Goal: Find specific page/section: Find specific page/section

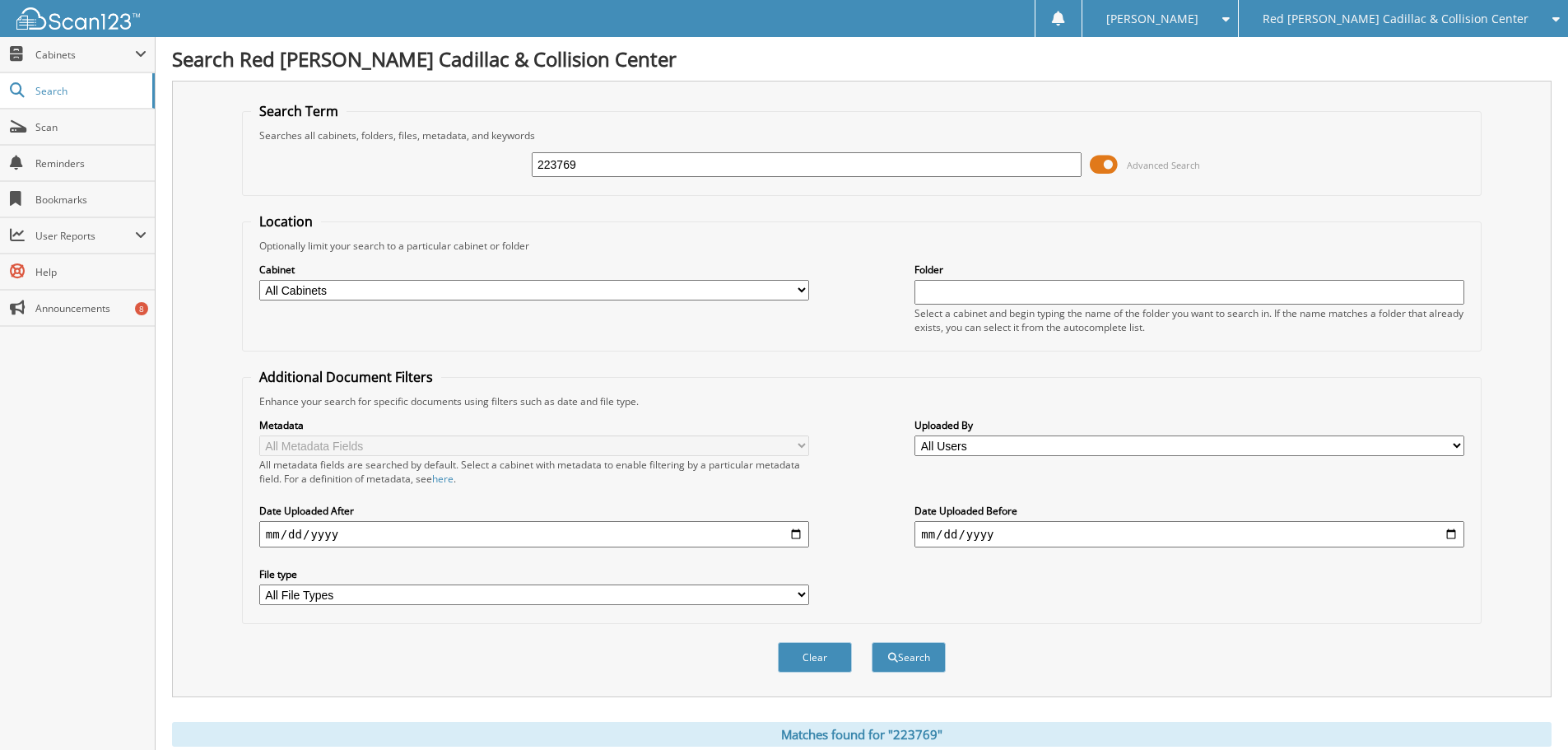
drag, startPoint x: 634, startPoint y: 155, endPoint x: 476, endPoint y: 168, distance: 158.5
click at [476, 168] on div "223769 Advanced Search" at bounding box center [862, 165] width 1221 height 44
type input "226266"
click at [871, 643] on button "Search" at bounding box center [907, 658] width 74 height 31
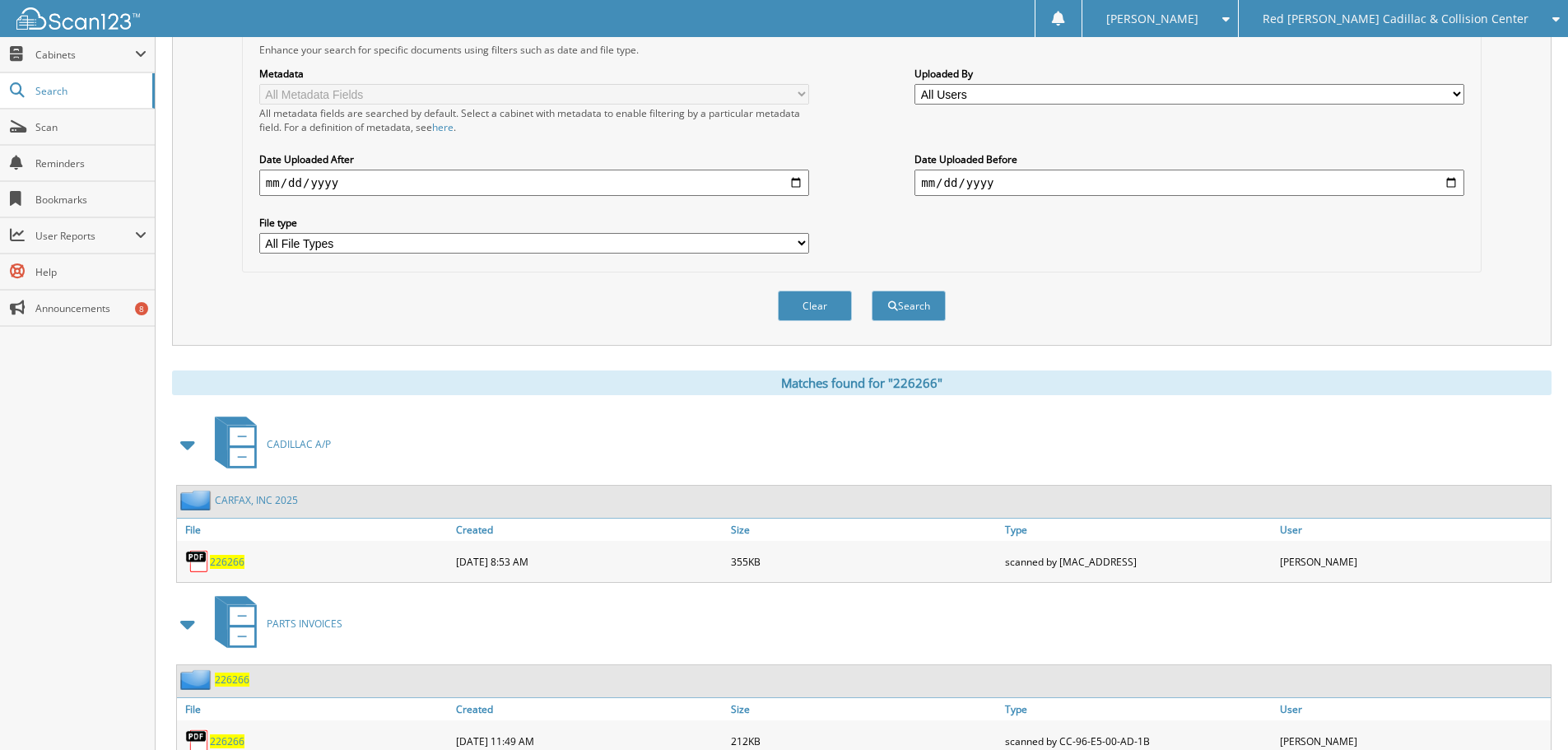
scroll to position [414, 0]
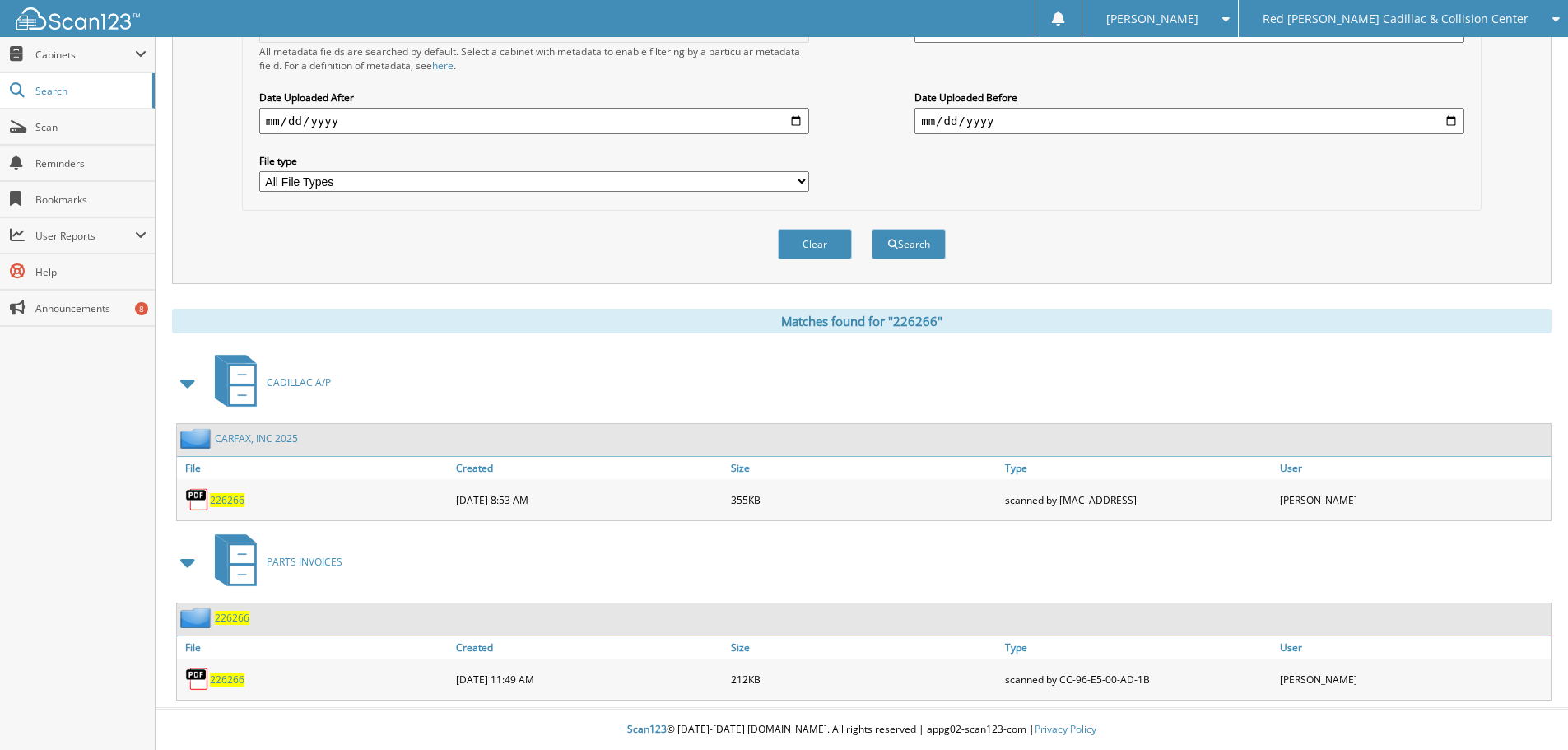
click at [230, 490] on div "226266" at bounding box center [314, 500] width 275 height 33
click at [232, 497] on span "226266" at bounding box center [227, 500] width 34 height 14
click at [794, 303] on div "Search Term Searches all cabinets, folders, files, metadata, and keywords 22626…" at bounding box center [862, 184] width 1379 height 1034
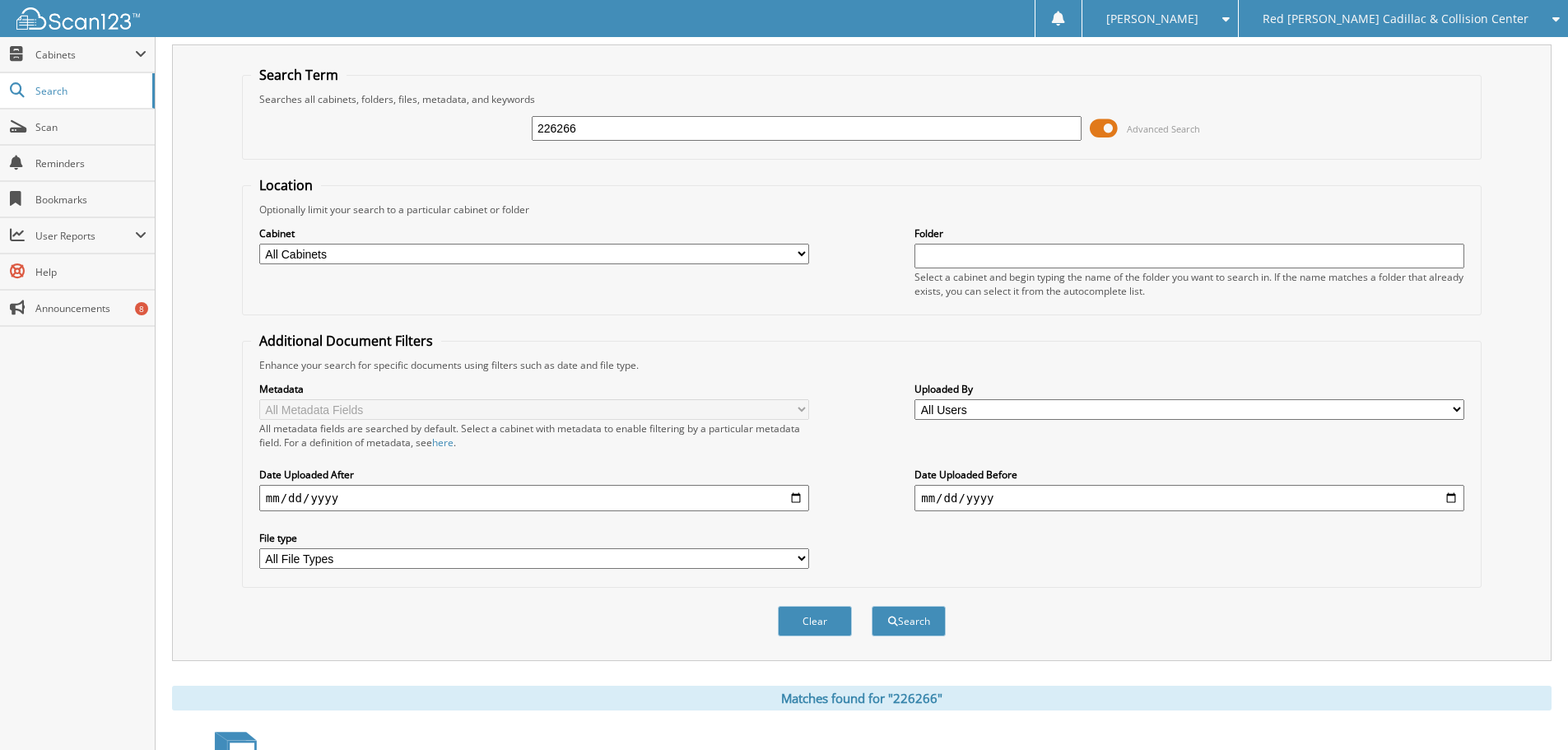
scroll to position [0, 0]
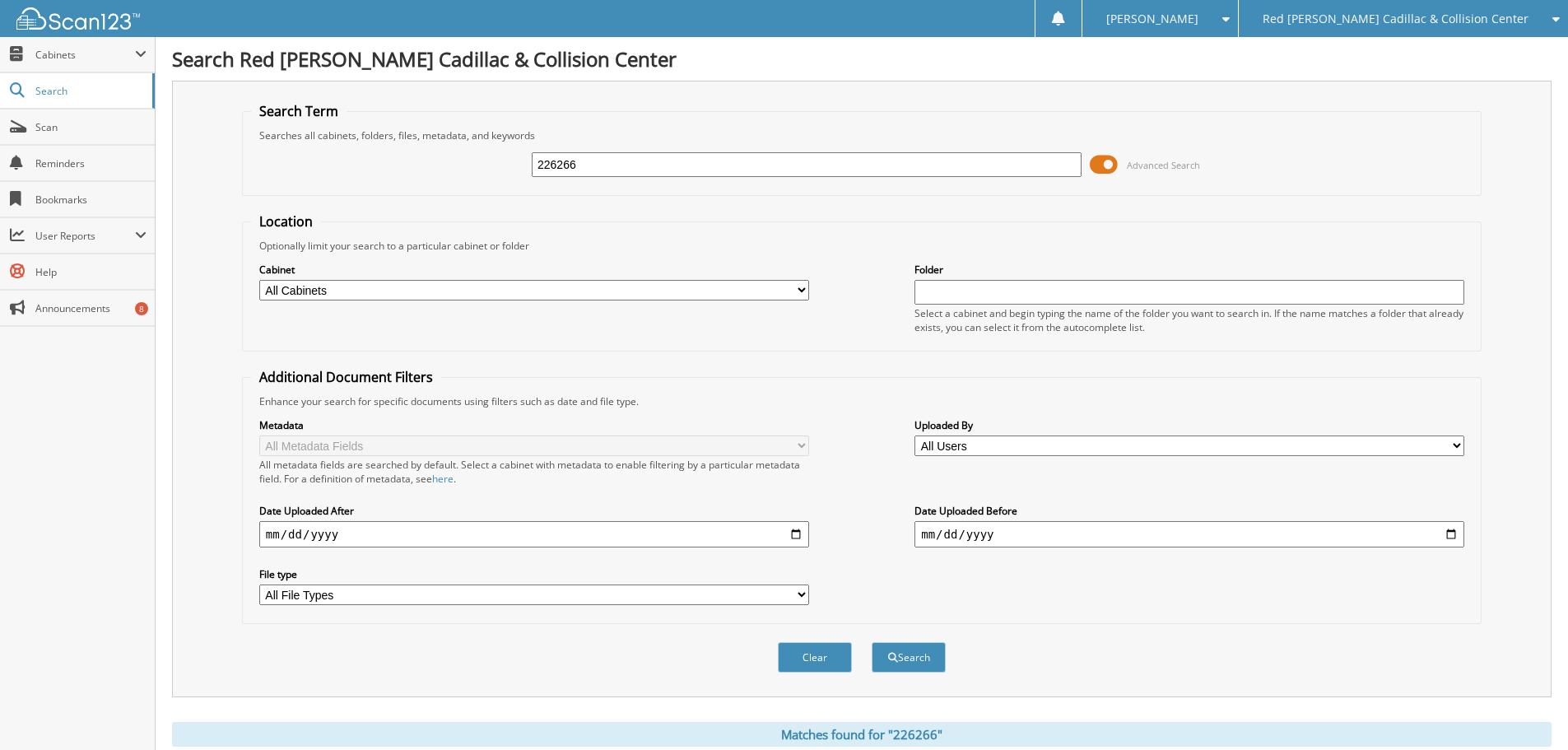
drag, startPoint x: 646, startPoint y: 157, endPoint x: 395, endPoint y: 154, distance: 251.0
click at [395, 154] on div "226266 Advanced Search" at bounding box center [862, 165] width 1221 height 44
type input "226217"
click at [871, 643] on button "Search" at bounding box center [907, 658] width 74 height 31
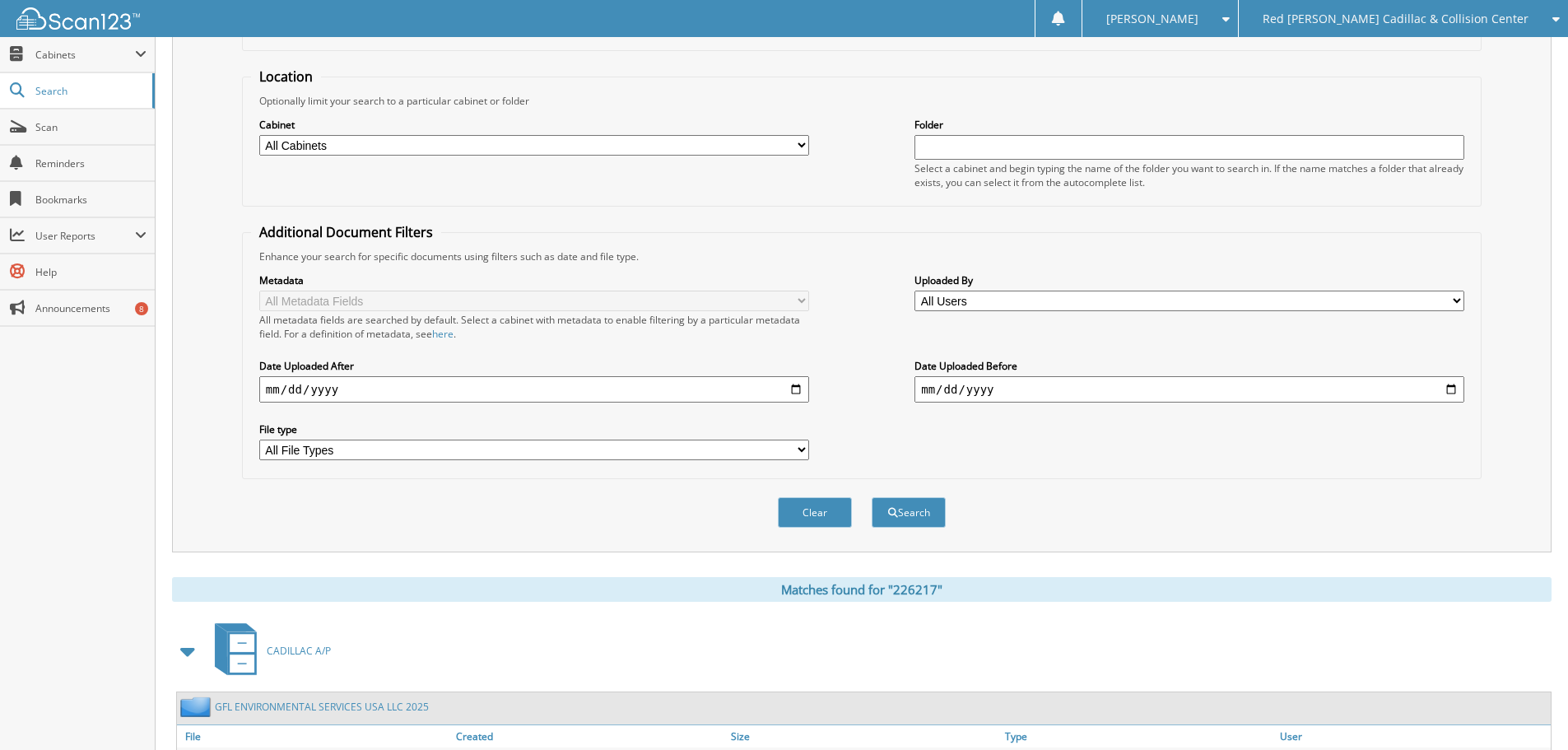
scroll to position [235, 0]
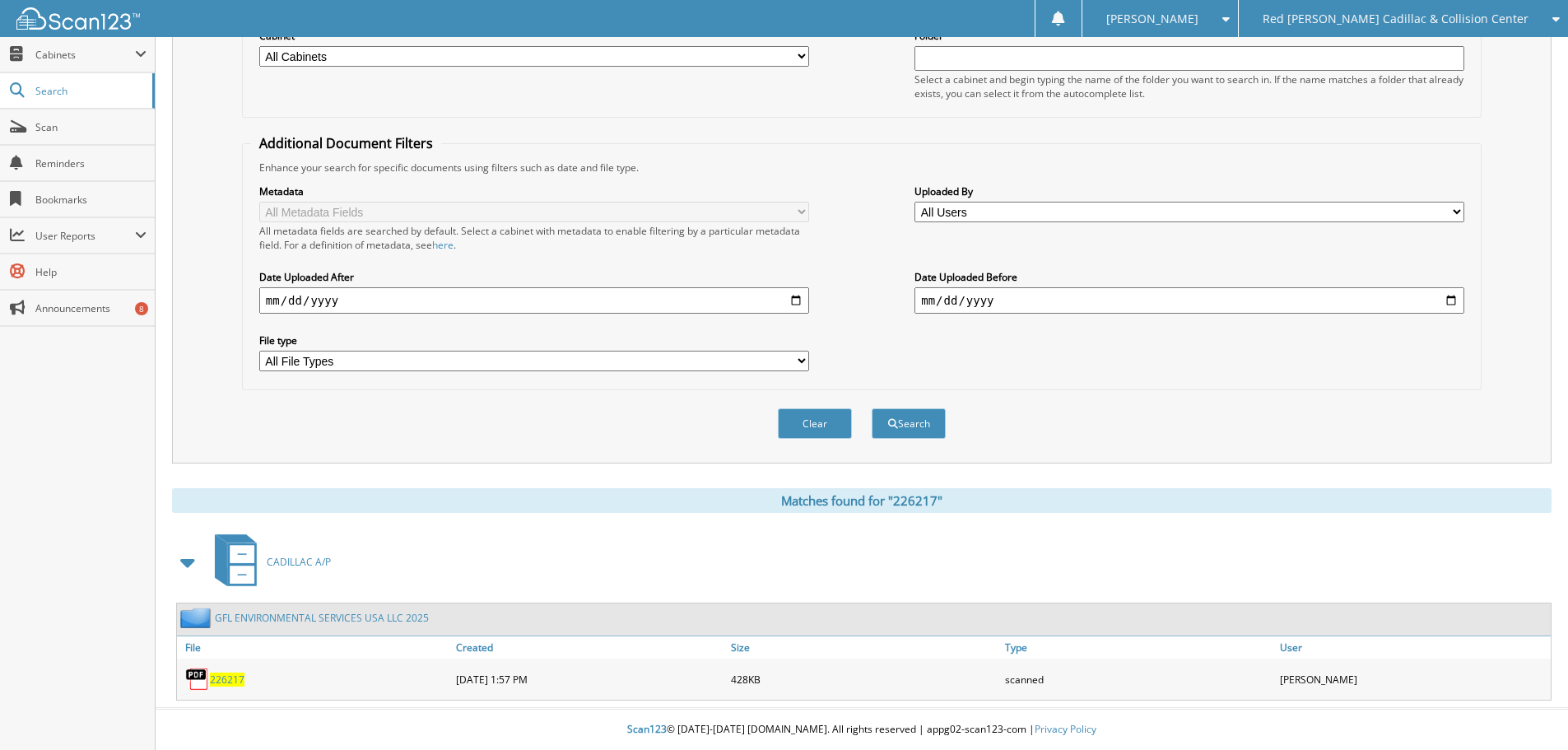
click at [240, 678] on span "226217" at bounding box center [227, 679] width 34 height 14
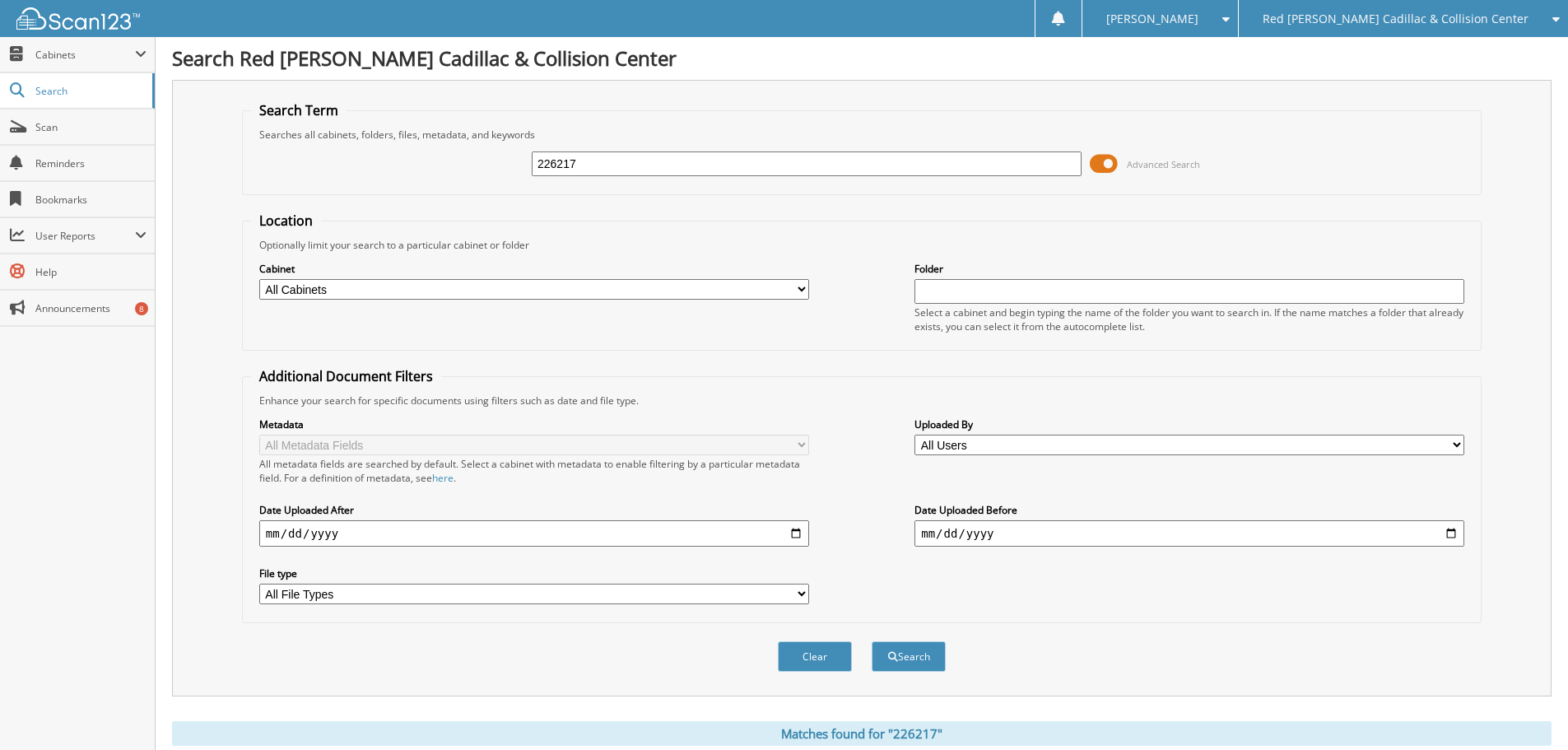
scroll to position [0, 0]
drag, startPoint x: 528, startPoint y: 173, endPoint x: 511, endPoint y: 183, distance: 19.7
click at [500, 179] on div "226217 Advanced Search" at bounding box center [862, 165] width 1221 height 44
type input "226116"
click at [871, 643] on button "Search" at bounding box center [907, 658] width 74 height 31
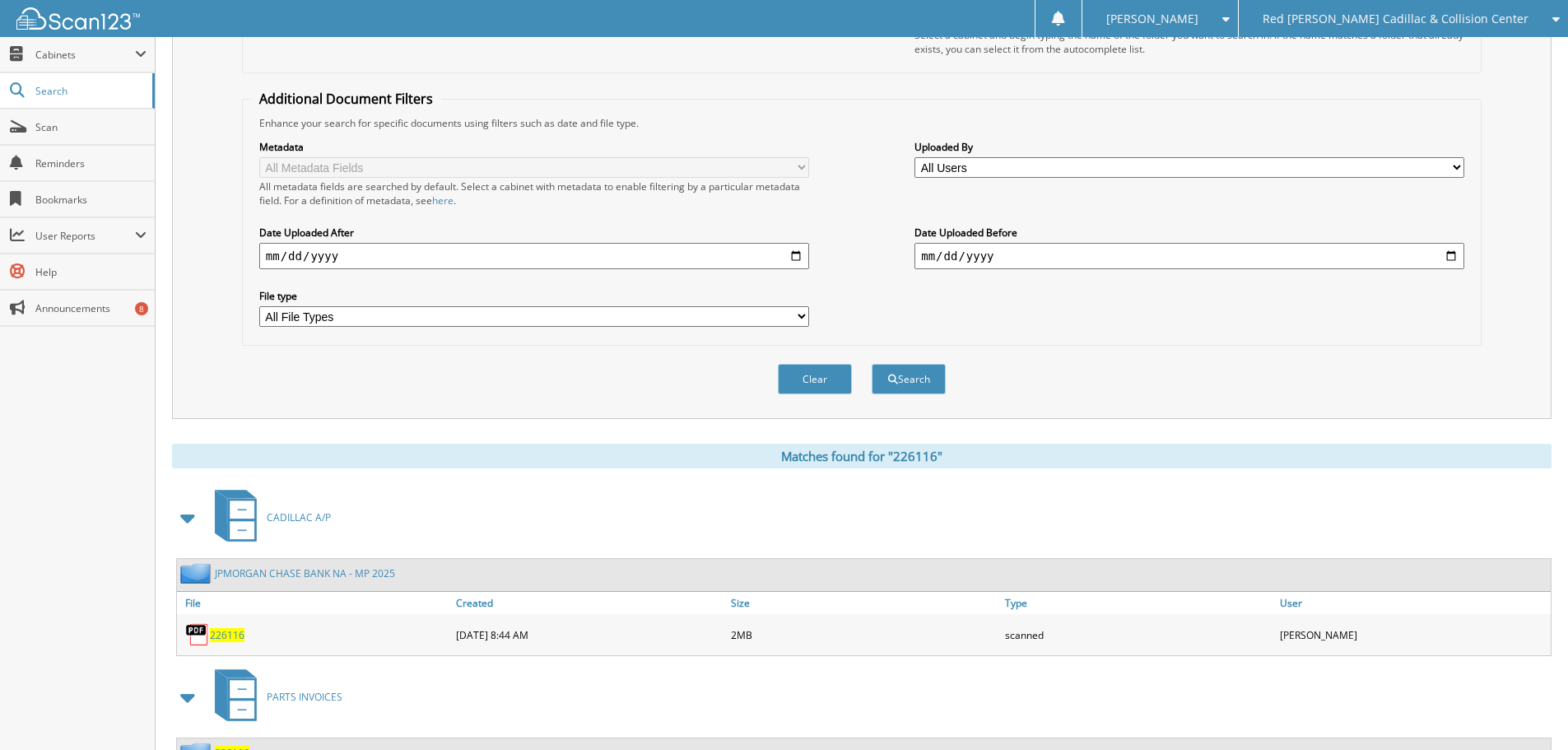
scroll to position [414, 0]
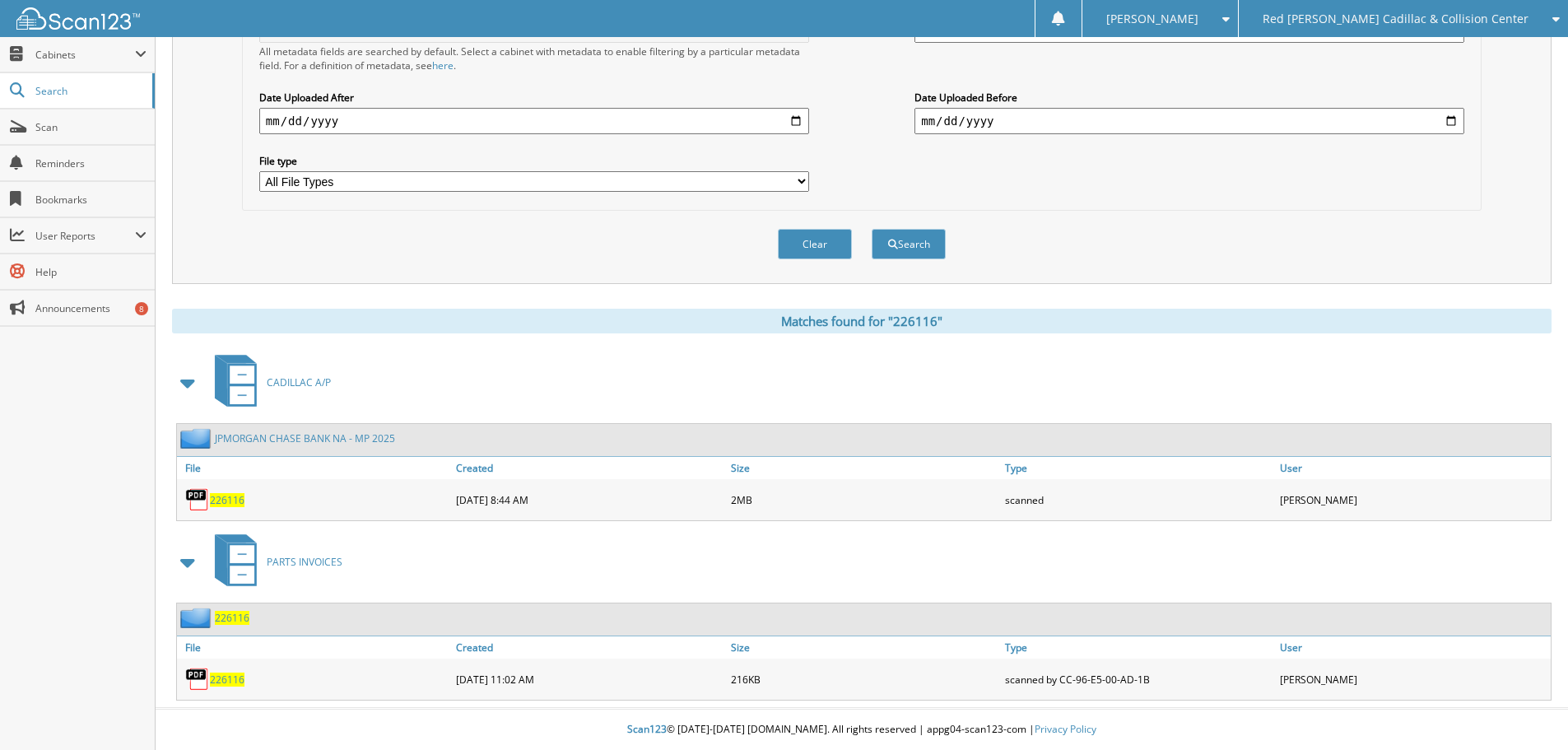
click at [235, 496] on span "226116" at bounding box center [227, 500] width 34 height 14
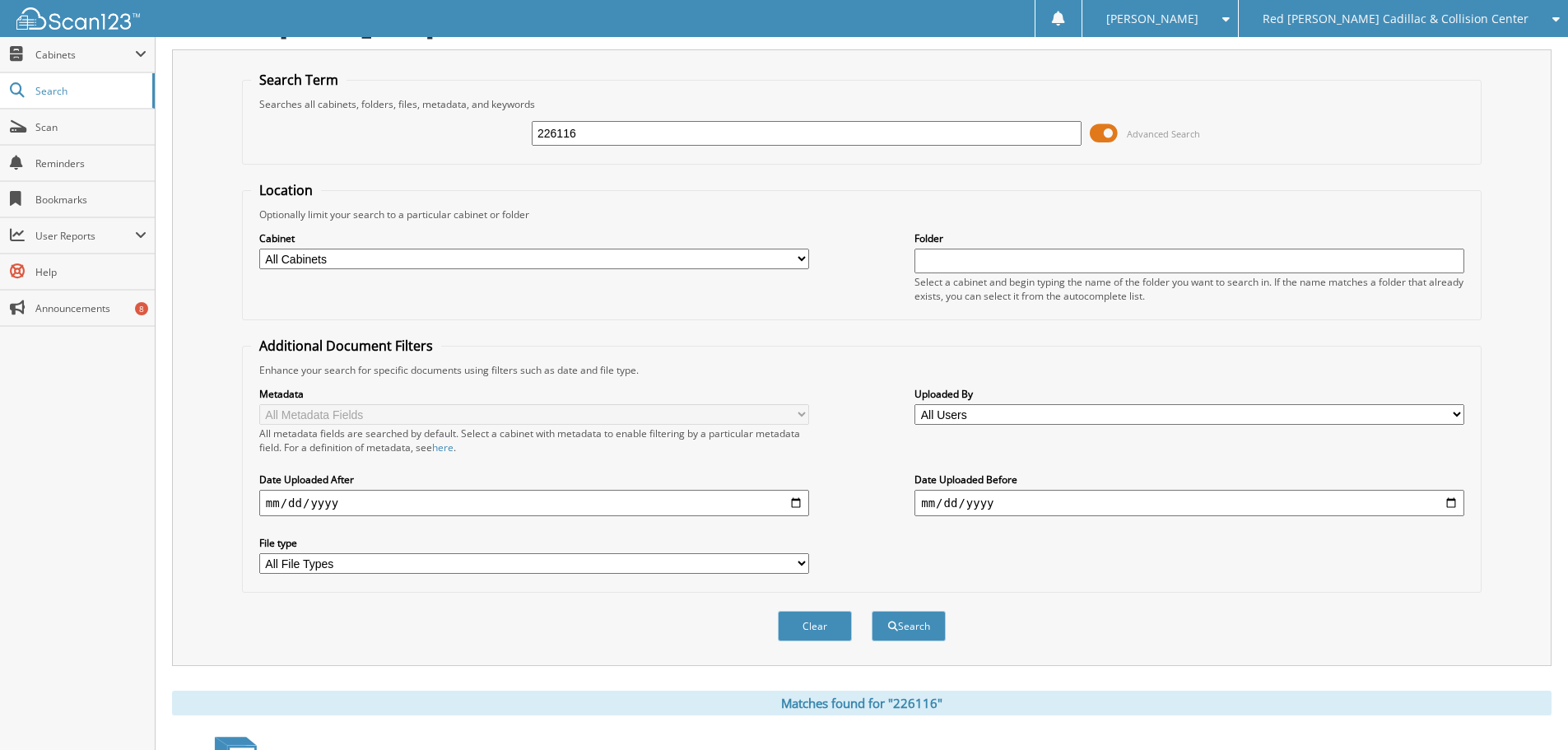
scroll to position [0, 0]
